Goal: Download file/media

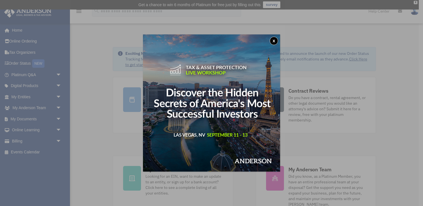
click at [274, 41] on button "x" at bounding box center [274, 41] width 8 height 8
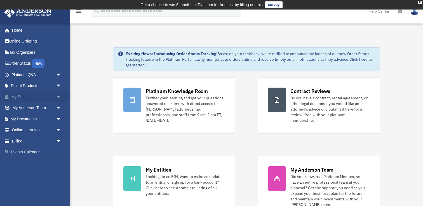
click at [60, 96] on span "arrow_drop_down" at bounding box center [61, 96] width 11 height 11
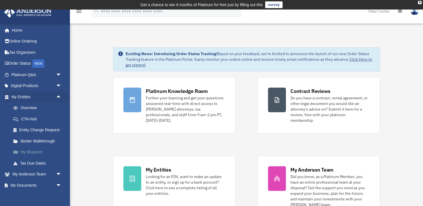
click at [34, 153] on link "My Blueprint" at bounding box center [39, 152] width 62 height 11
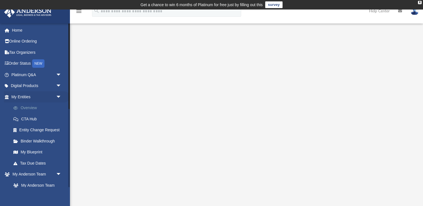
click at [25, 107] on link "Overview" at bounding box center [39, 107] width 62 height 11
click at [79, 9] on td "Get a chance to win 6 months of Platinum for free just by filling out this surv…" at bounding box center [211, 5] width 423 height 10
click at [78, 11] on icon "menu" at bounding box center [78, 11] width 7 height 7
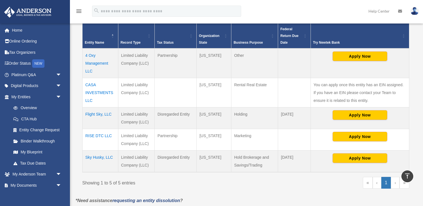
scroll to position [137, 0]
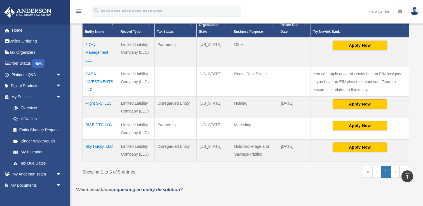
click at [104, 146] on td "Sky Husky, LLC" at bounding box center [100, 151] width 36 height 22
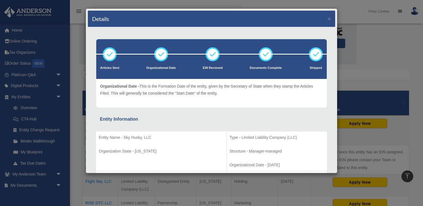
scroll to position [0, 0]
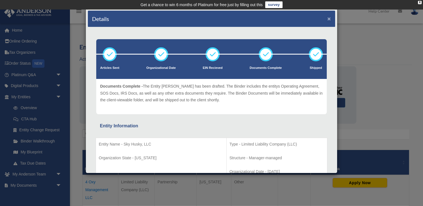
click at [329, 18] on button "×" at bounding box center [329, 19] width 4 height 6
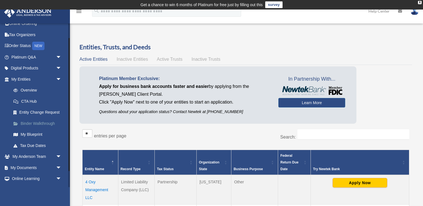
scroll to position [24, 0]
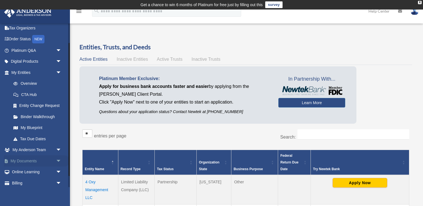
click at [56, 160] on span "arrow_drop_down" at bounding box center [61, 160] width 11 height 11
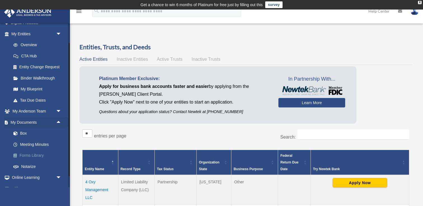
scroll to position [65, 0]
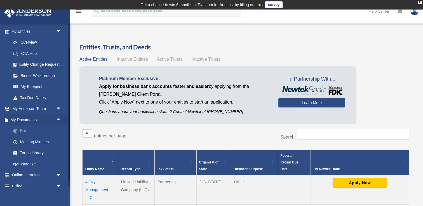
click at [26, 131] on link "Box" at bounding box center [39, 130] width 62 height 11
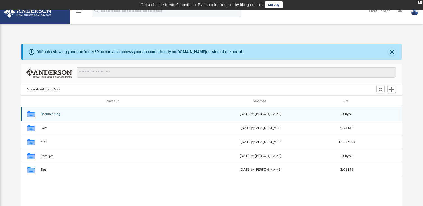
scroll to position [127, 380]
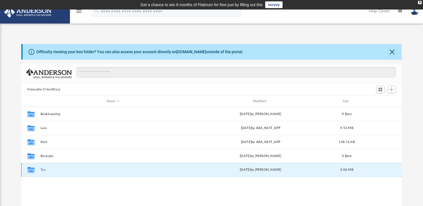
click at [43, 168] on button "Tax" at bounding box center [112, 170] width 145 height 4
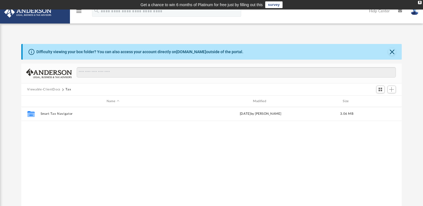
click at [45, 86] on div "Viewable-ClientDocs Tax" at bounding box center [211, 89] width 381 height 12
click at [44, 89] on button "Viewable-ClientDocs" at bounding box center [43, 89] width 33 height 5
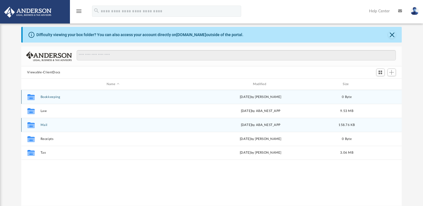
scroll to position [24, 0]
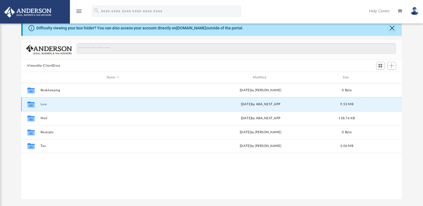
click at [43, 104] on button "Law" at bounding box center [112, 104] width 145 height 4
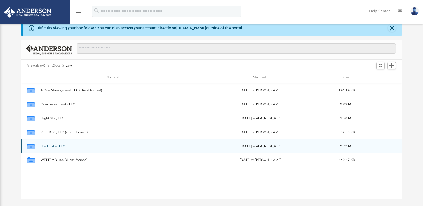
click at [45, 147] on button "Sky Husky, LLC" at bounding box center [112, 146] width 145 height 4
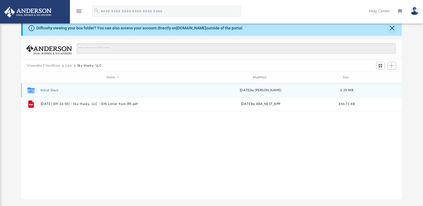
click at [50, 92] on div "Collaborated Folder Initial Docs Tue Aug 5 2025 by Brandi Williamson 2.29 MB" at bounding box center [211, 90] width 381 height 14
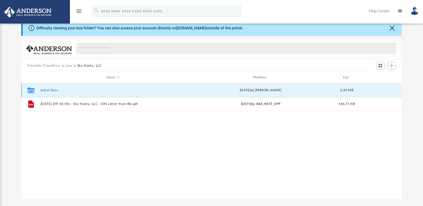
click at [48, 89] on button "Initial Docs" at bounding box center [112, 90] width 145 height 4
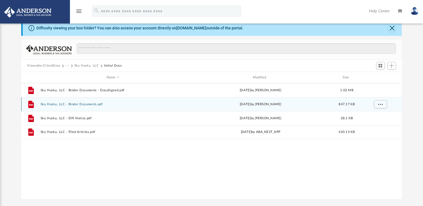
click at [87, 103] on button "Sky Husky, LLC - Binder Documents.pdf" at bounding box center [112, 104] width 145 height 4
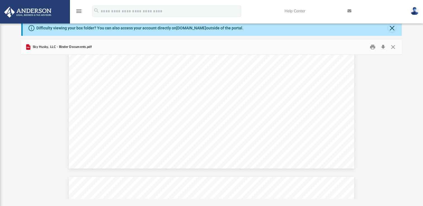
scroll to position [92, 0]
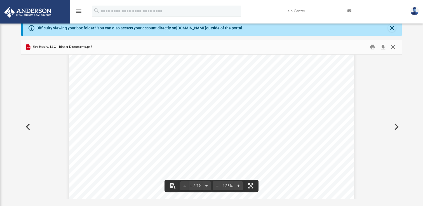
click at [395, 47] on button "Close" at bounding box center [393, 47] width 10 height 9
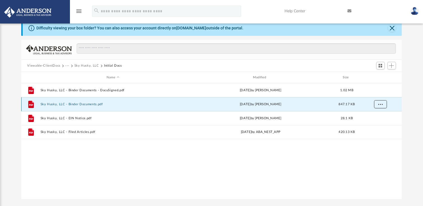
click at [380, 103] on span "More options" at bounding box center [380, 103] width 4 height 3
click at [374, 124] on li "Download" at bounding box center [375, 124] width 16 height 6
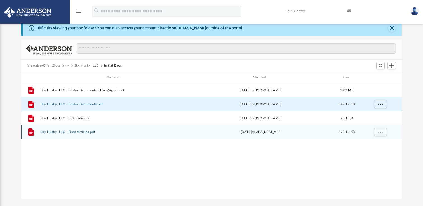
click at [83, 132] on button "Sky Husky, LLC - Filed Articles.pdf" at bounding box center [112, 132] width 145 height 4
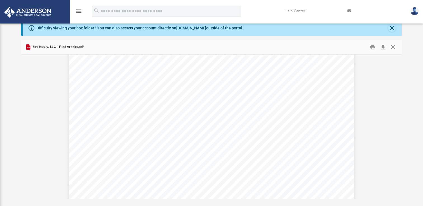
scroll to position [182, 0]
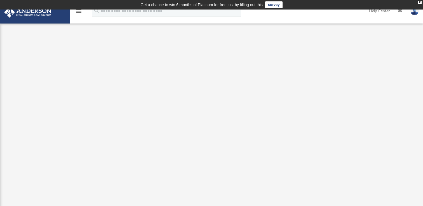
click at [79, 13] on icon "menu" at bounding box center [78, 11] width 7 height 7
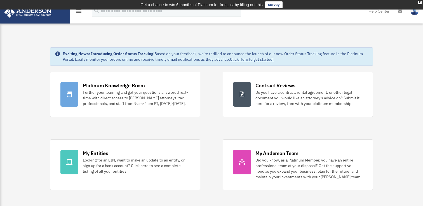
click at [78, 12] on icon "menu" at bounding box center [78, 11] width 7 height 7
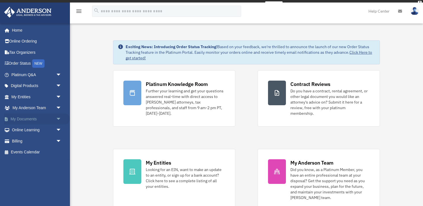
click at [60, 117] on span "arrow_drop_down" at bounding box center [61, 118] width 11 height 11
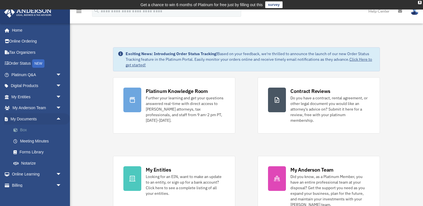
click at [24, 129] on link "Box" at bounding box center [39, 129] width 62 height 11
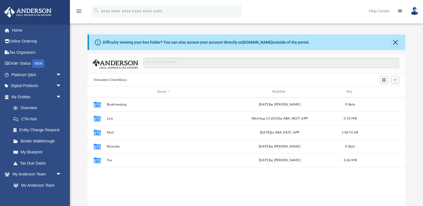
scroll to position [127, 317]
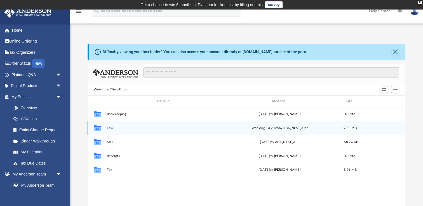
click at [110, 128] on button "Law" at bounding box center [164, 128] width 114 height 4
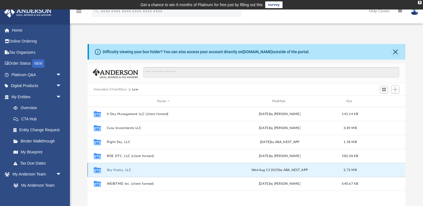
click at [113, 169] on button "Sky Husky, LLC" at bounding box center [164, 170] width 114 height 4
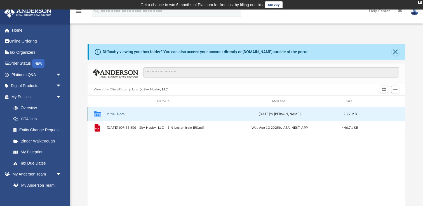
click at [120, 114] on button "Initial Docs" at bounding box center [164, 114] width 114 height 4
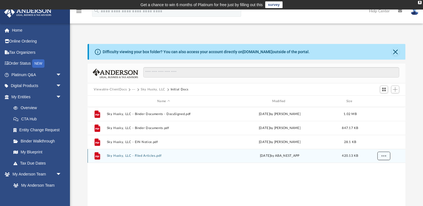
click at [383, 156] on span "More options" at bounding box center [383, 155] width 4 height 3
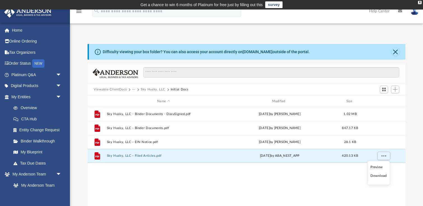
click at [377, 175] on li "Download" at bounding box center [378, 176] width 16 height 6
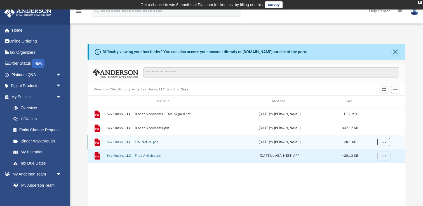
click at [380, 142] on button "More options" at bounding box center [383, 142] width 13 height 8
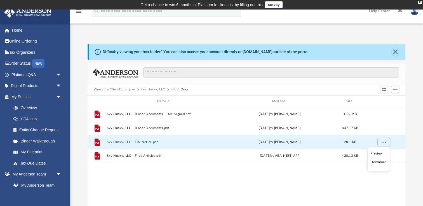
click at [376, 162] on li "Download" at bounding box center [378, 162] width 16 height 6
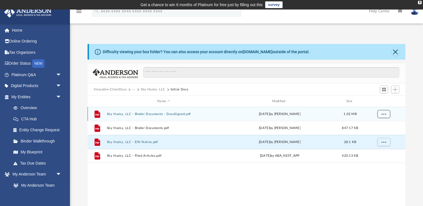
click at [384, 114] on span "More options" at bounding box center [383, 113] width 4 height 3
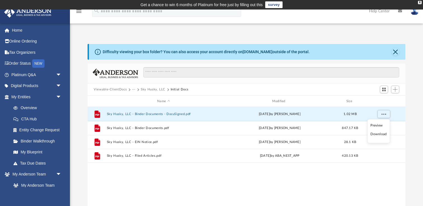
click at [376, 134] on li "Download" at bounding box center [378, 134] width 16 height 6
